Goal: Information Seeking & Learning: Check status

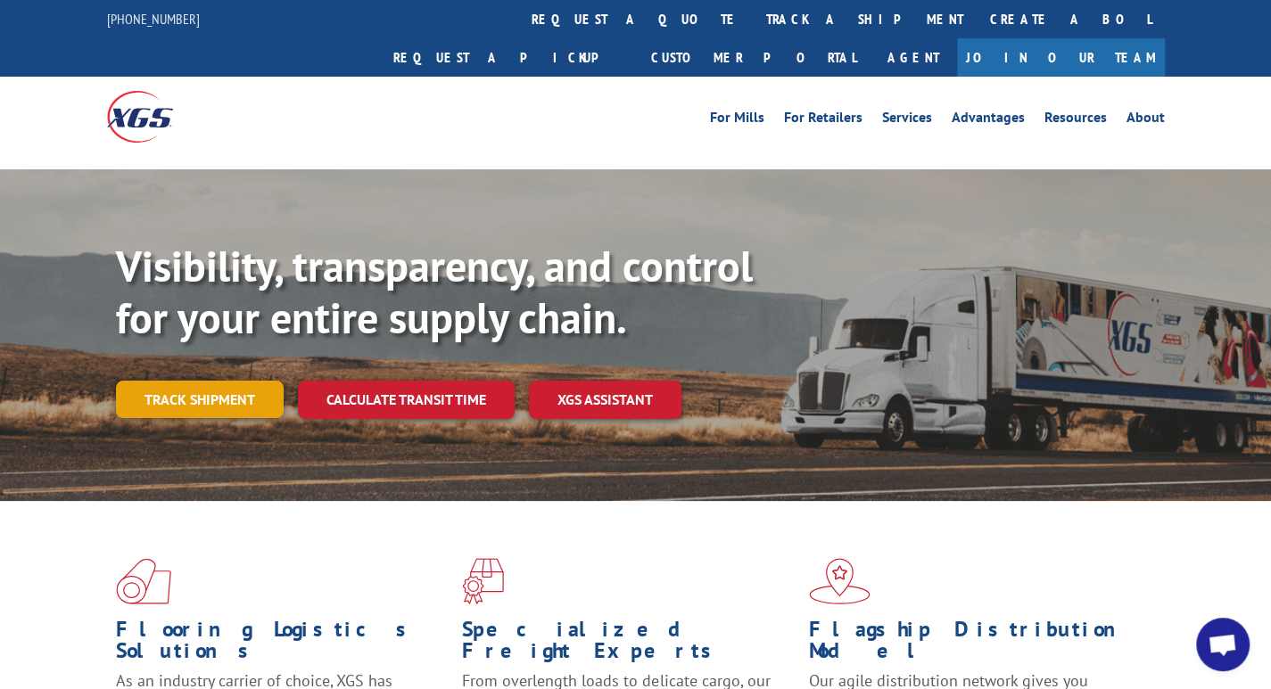
click at [209, 381] on link "Track shipment" at bounding box center [200, 399] width 168 height 37
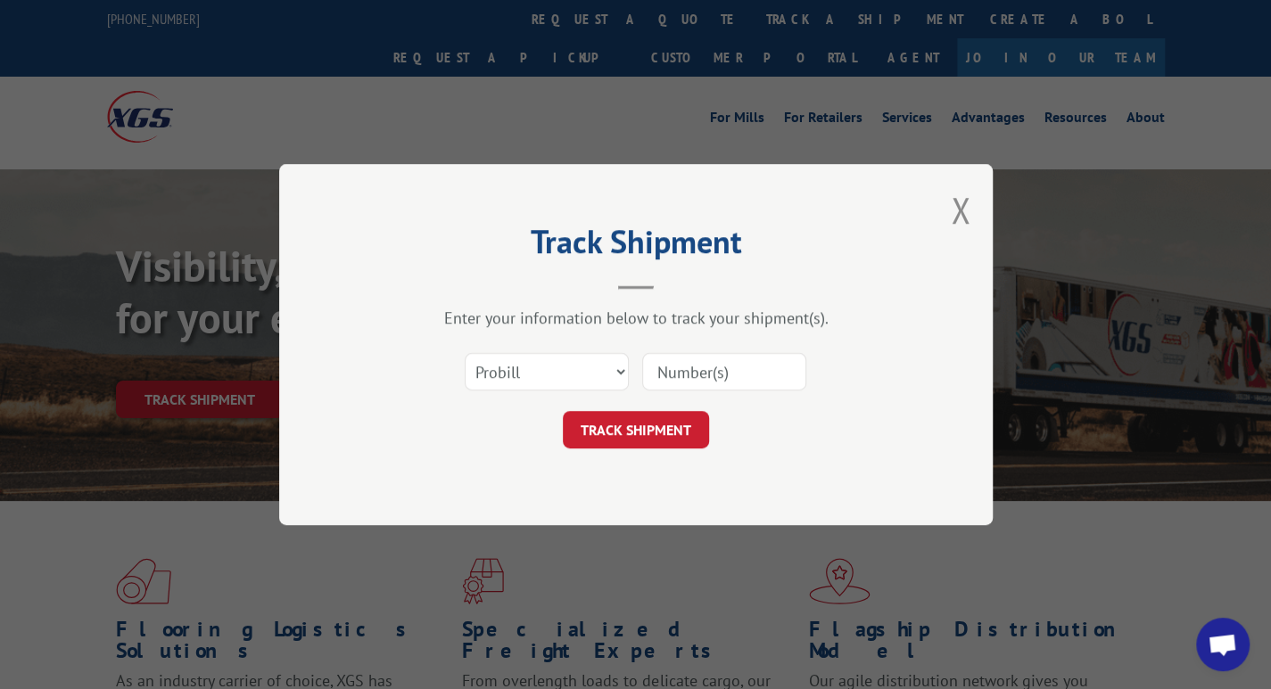
click at [663, 369] on input at bounding box center [724, 371] width 164 height 37
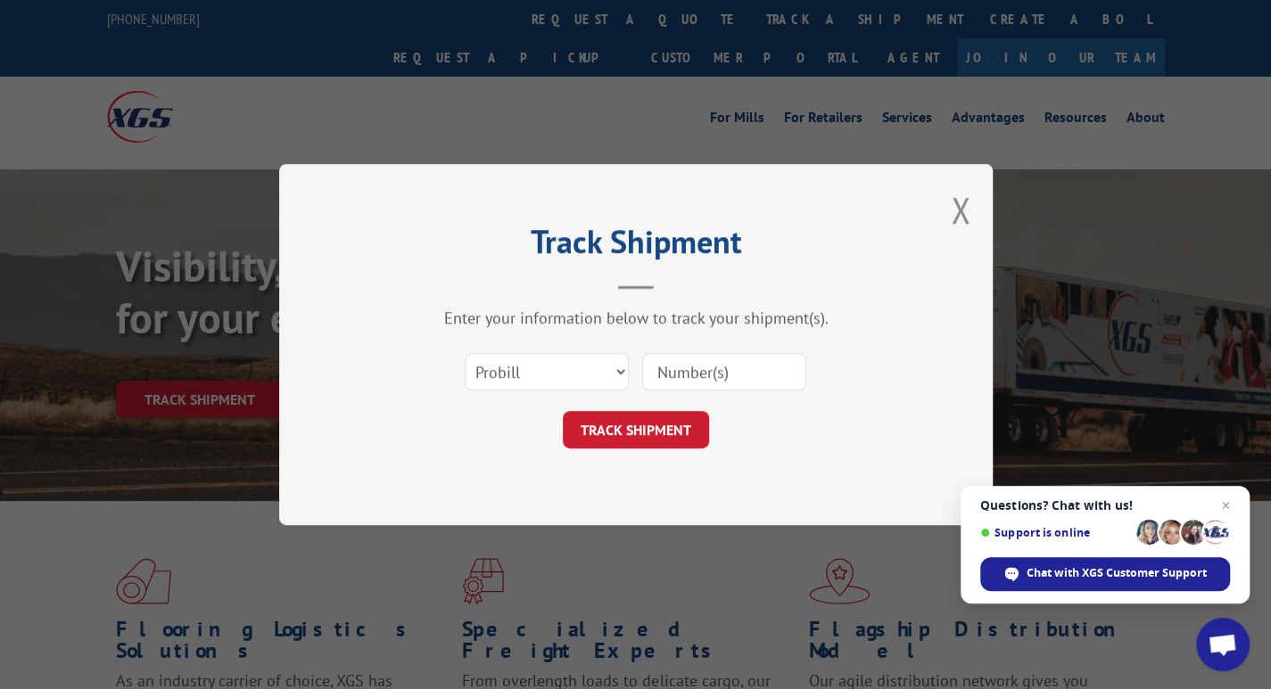
paste input "17623981"
type input "17623981"
click at [639, 424] on button "TRACK SHIPMENT" at bounding box center [636, 429] width 146 height 37
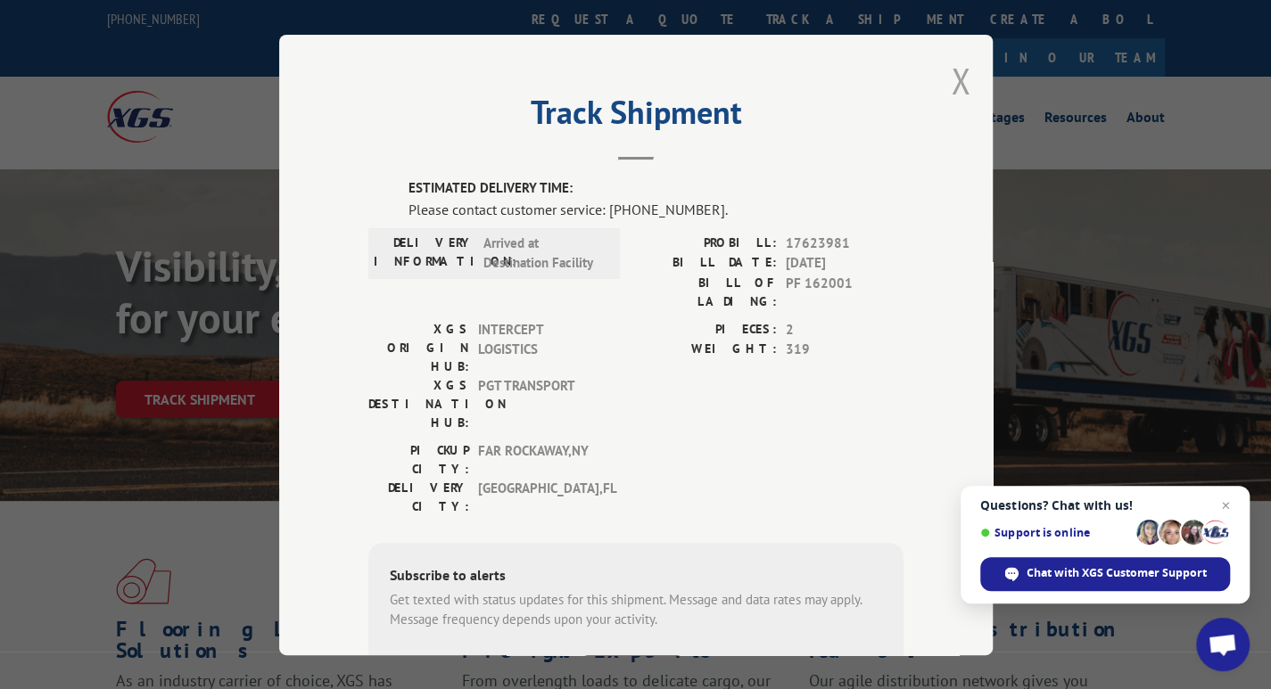
click at [956, 84] on button "Close modal" at bounding box center [961, 80] width 20 height 47
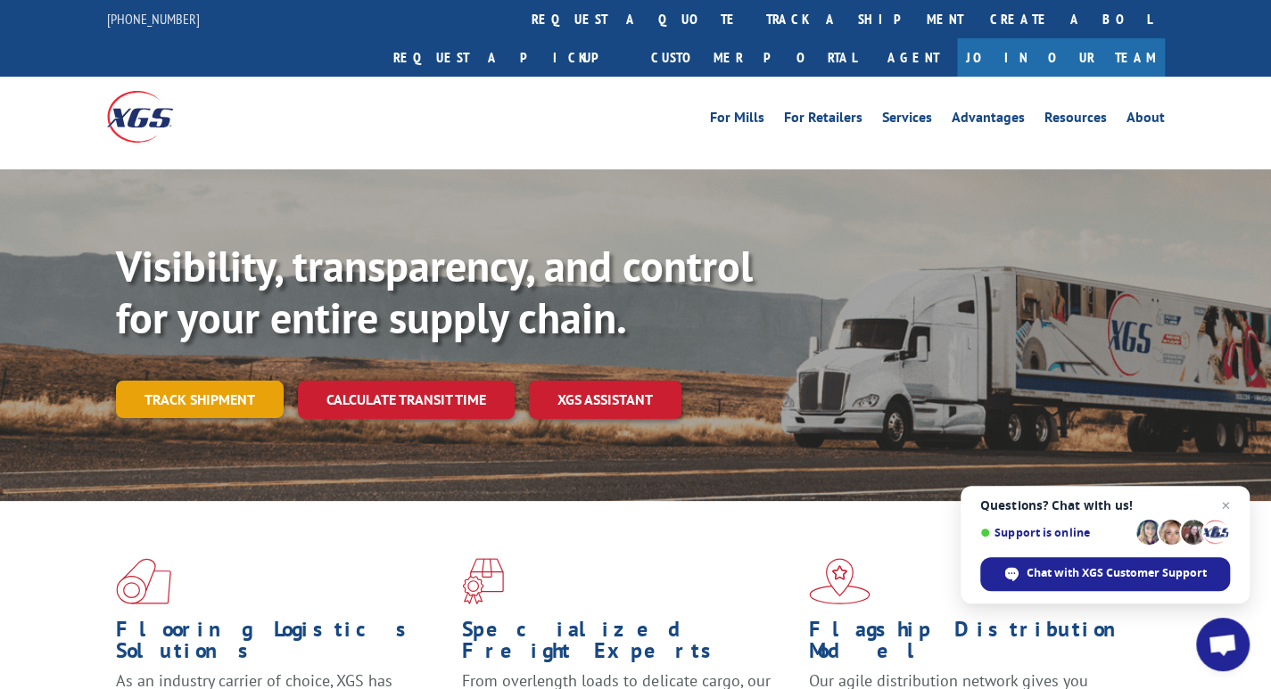
click at [209, 381] on link "Track shipment" at bounding box center [200, 399] width 168 height 37
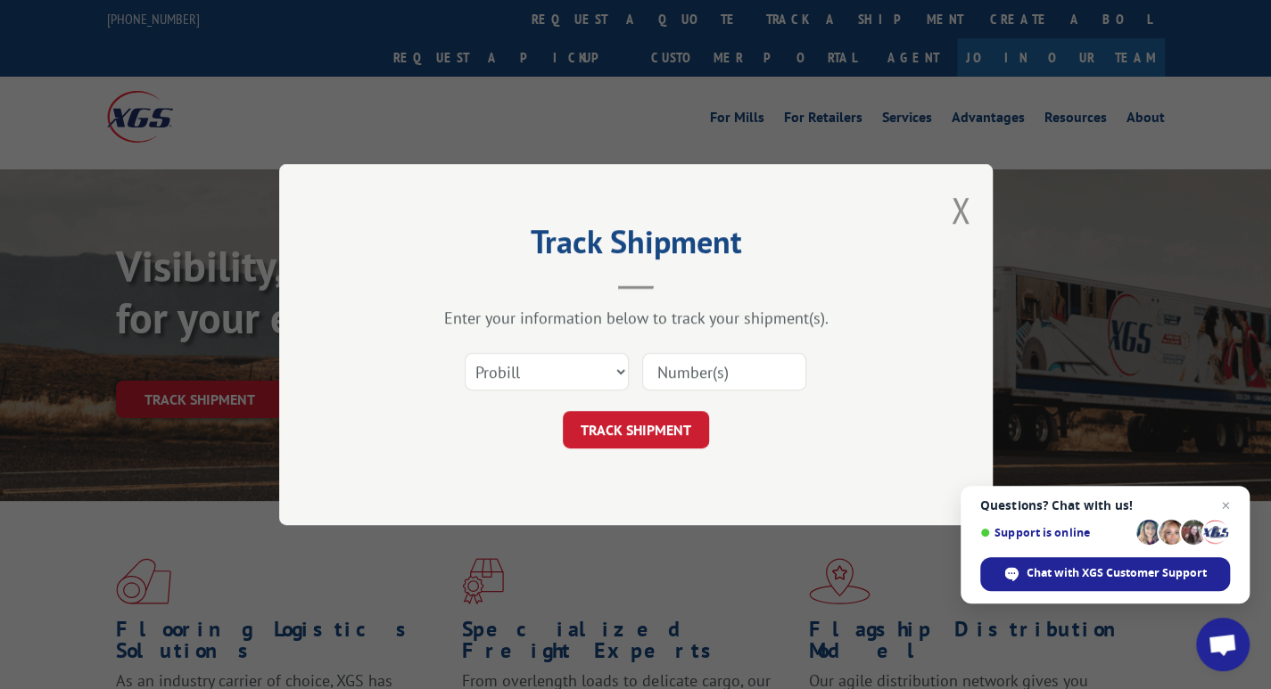
click at [684, 368] on input at bounding box center [724, 371] width 164 height 37
paste input "17665422"
type input "17665422"
click at [640, 424] on button "TRACK SHIPMENT" at bounding box center [636, 429] width 146 height 37
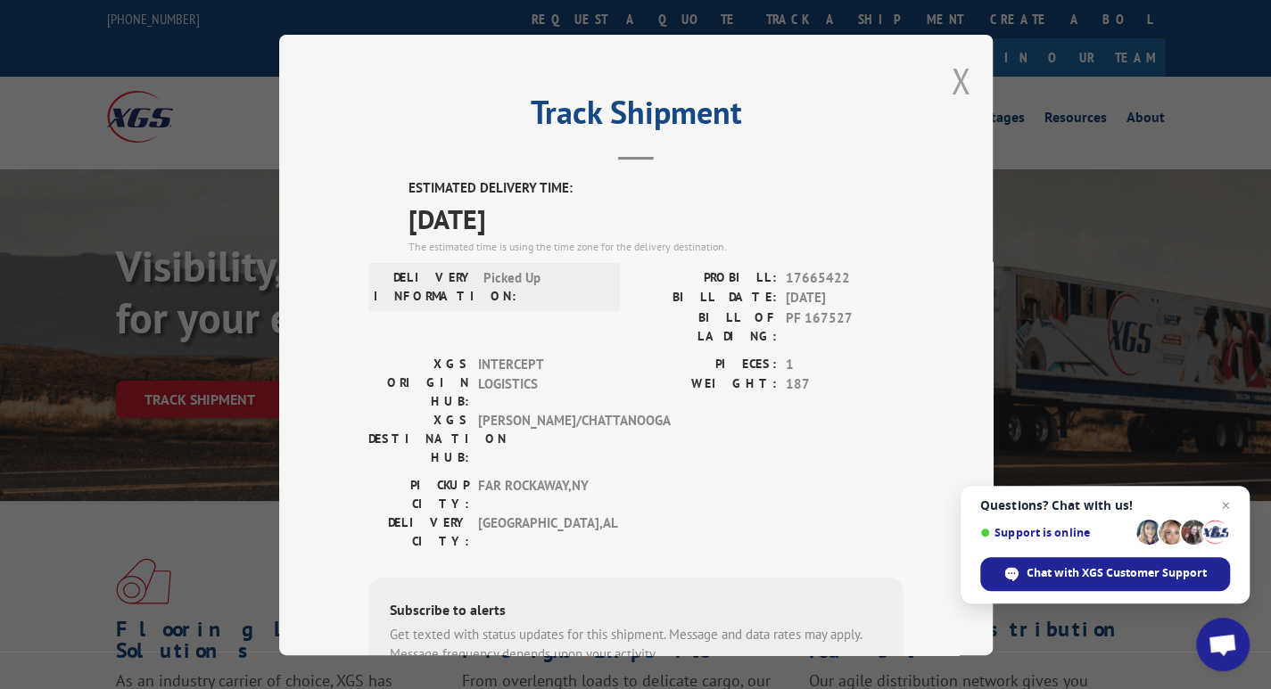
click at [952, 82] on button "Close modal" at bounding box center [961, 80] width 20 height 47
